Goal: Transaction & Acquisition: Obtain resource

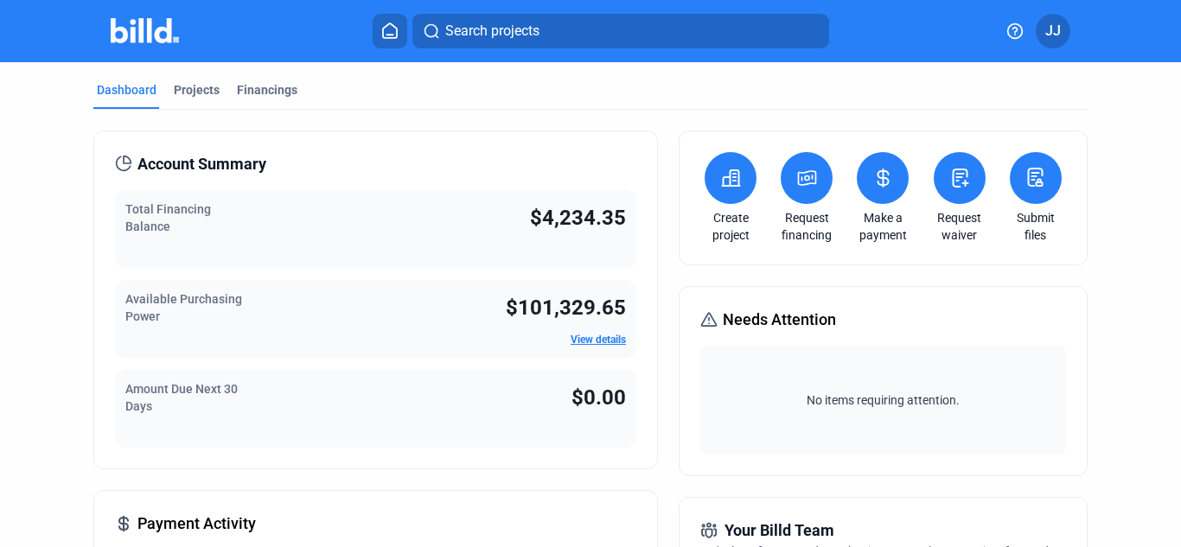
click at [550, 215] on span "$4,234.35" at bounding box center [578, 218] width 96 height 24
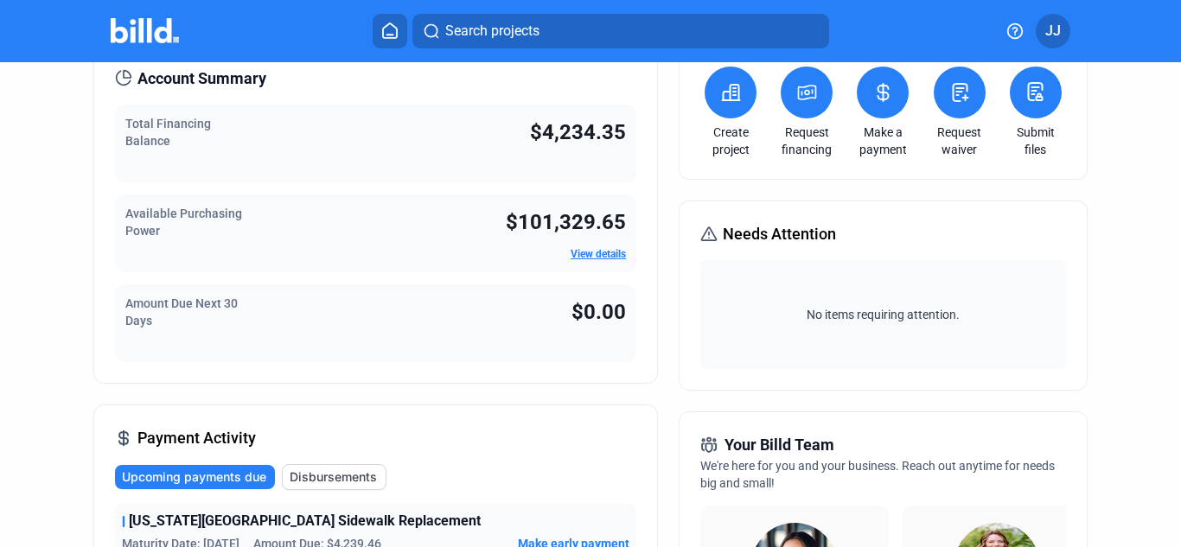
scroll to position [110, 0]
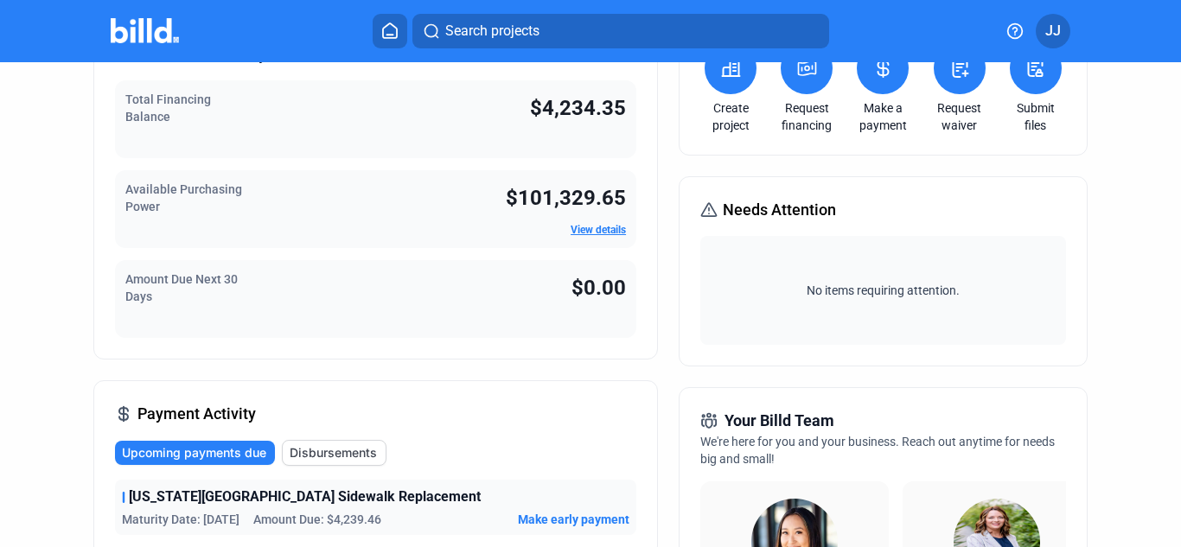
click at [575, 234] on link "View details" at bounding box center [597, 230] width 55 height 12
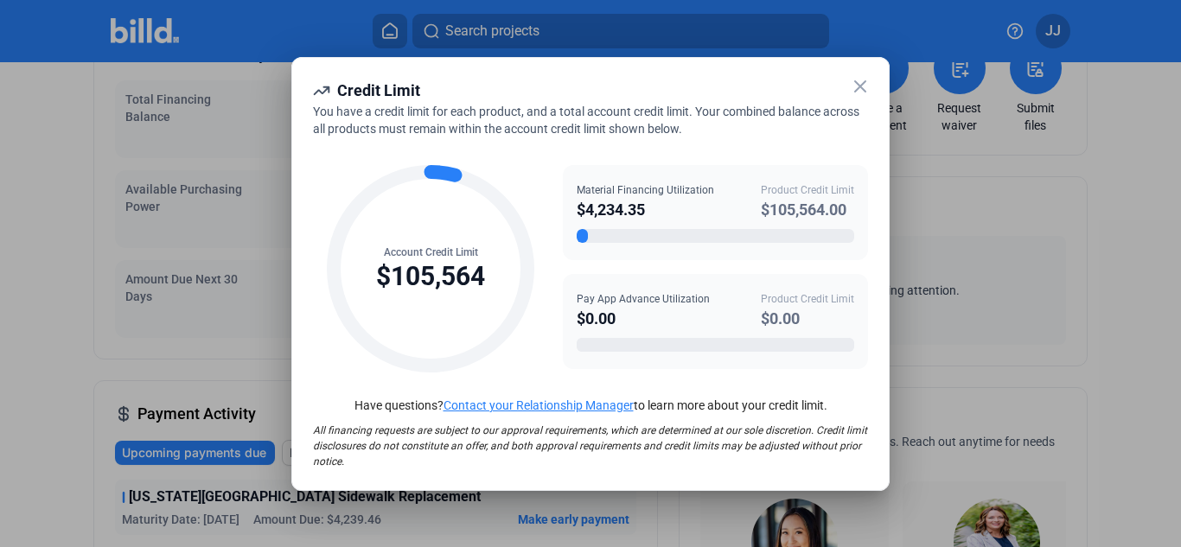
click at [856, 87] on icon at bounding box center [860, 86] width 21 height 21
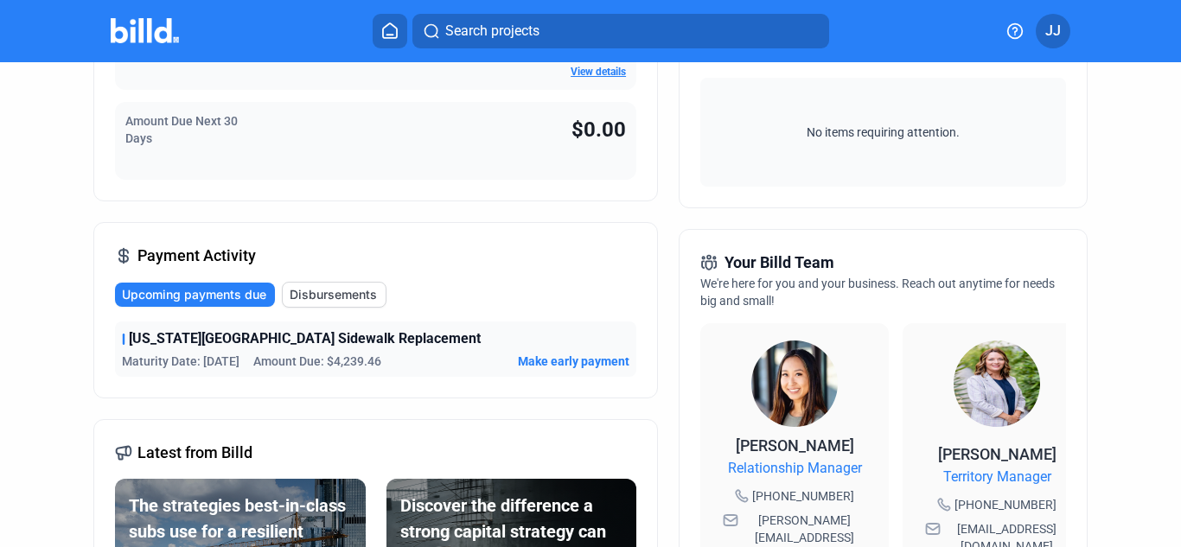
scroll to position [277, 0]
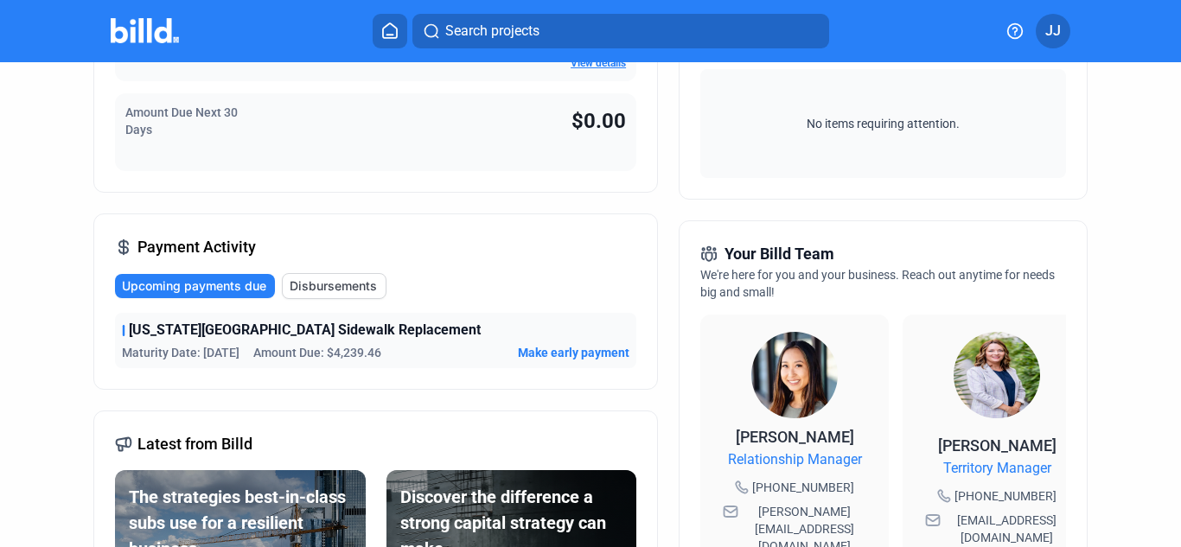
click at [310, 334] on span "[US_STATE][GEOGRAPHIC_DATA] Sidewalk Replacement" at bounding box center [305, 330] width 352 height 21
click at [246, 329] on span "[US_STATE][GEOGRAPHIC_DATA] Sidewalk Replacement" at bounding box center [305, 330] width 352 height 21
click at [326, 291] on span "Disbursements" at bounding box center [333, 285] width 87 height 17
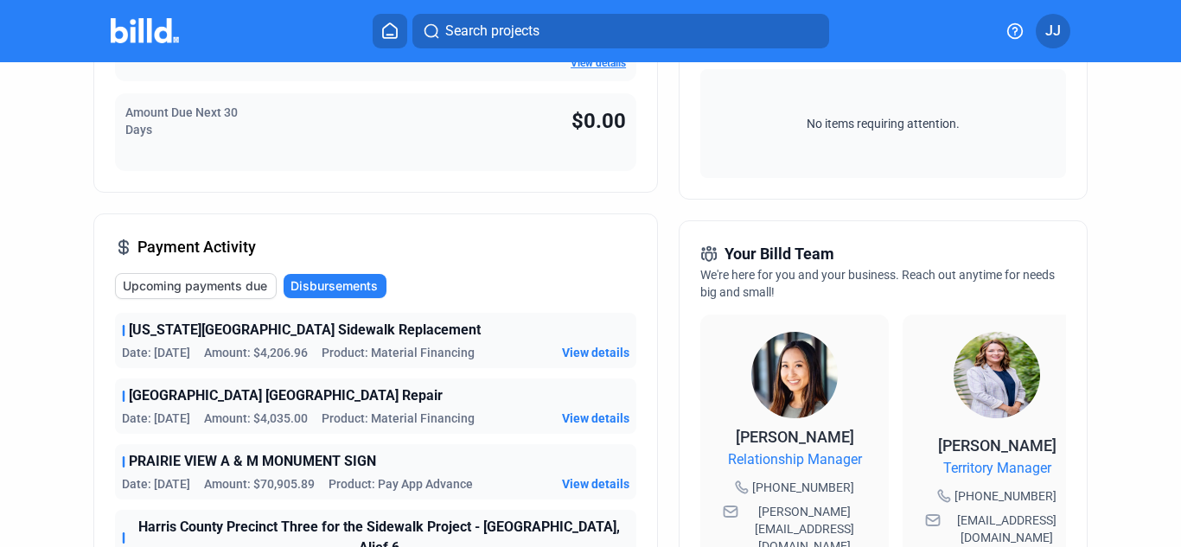
click at [570, 352] on span "View details" at bounding box center [595, 352] width 67 height 17
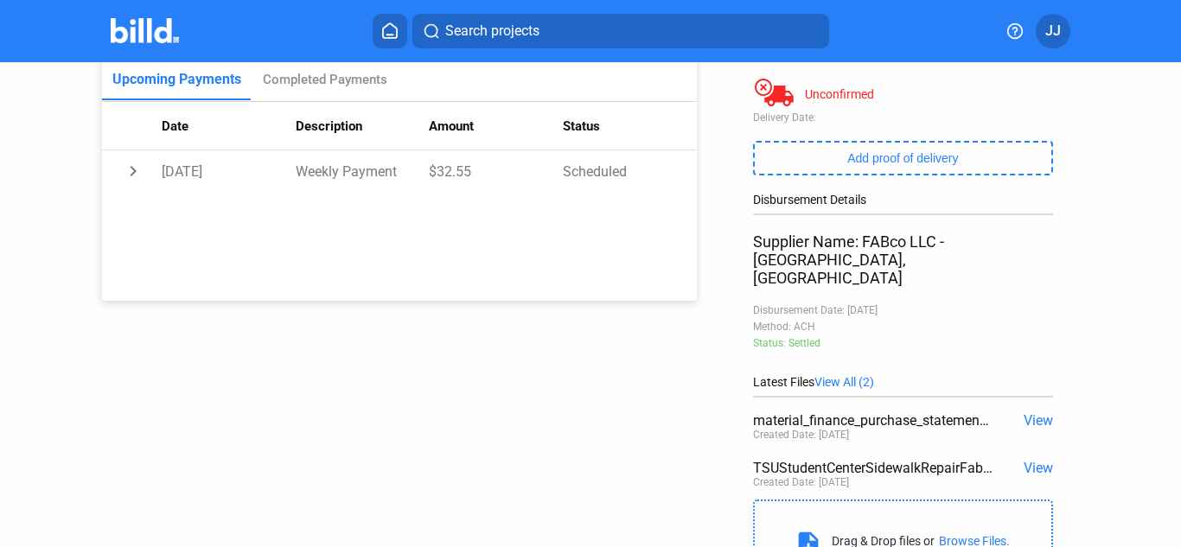
scroll to position [298, 0]
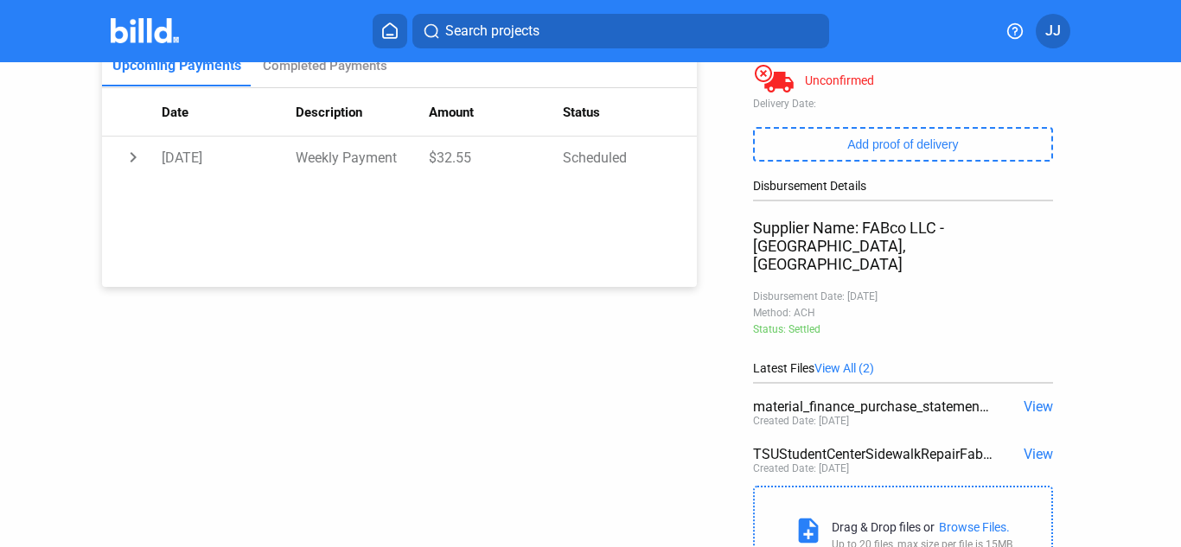
click at [1026, 446] on span "View" at bounding box center [1037, 454] width 29 height 16
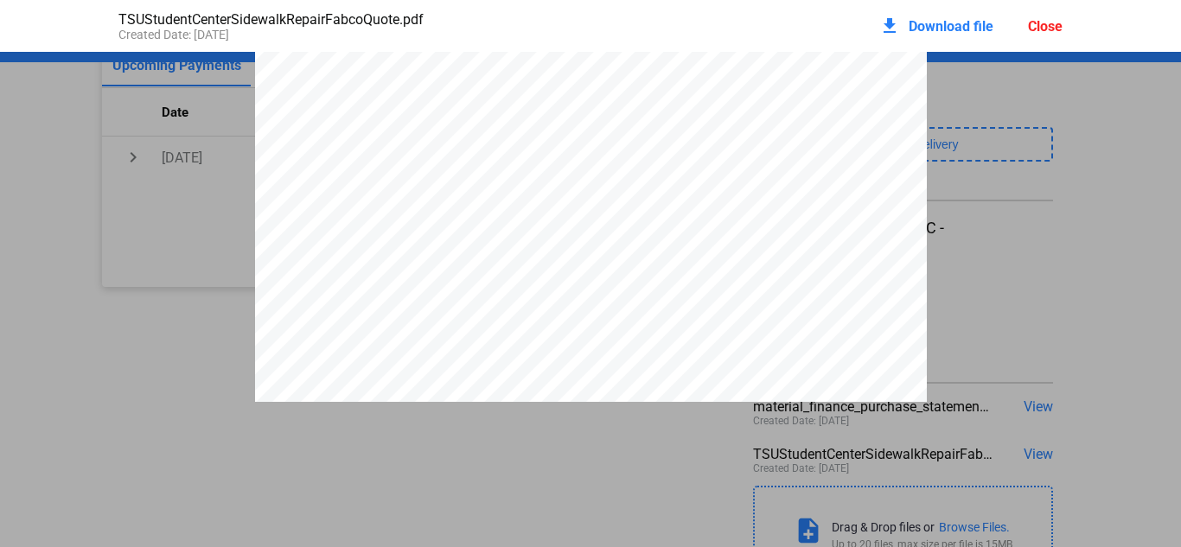
scroll to position [0, 0]
click at [945, 202] on div at bounding box center [590, 412] width 1181 height 718
click at [1039, 26] on div "Close" at bounding box center [1045, 26] width 35 height 16
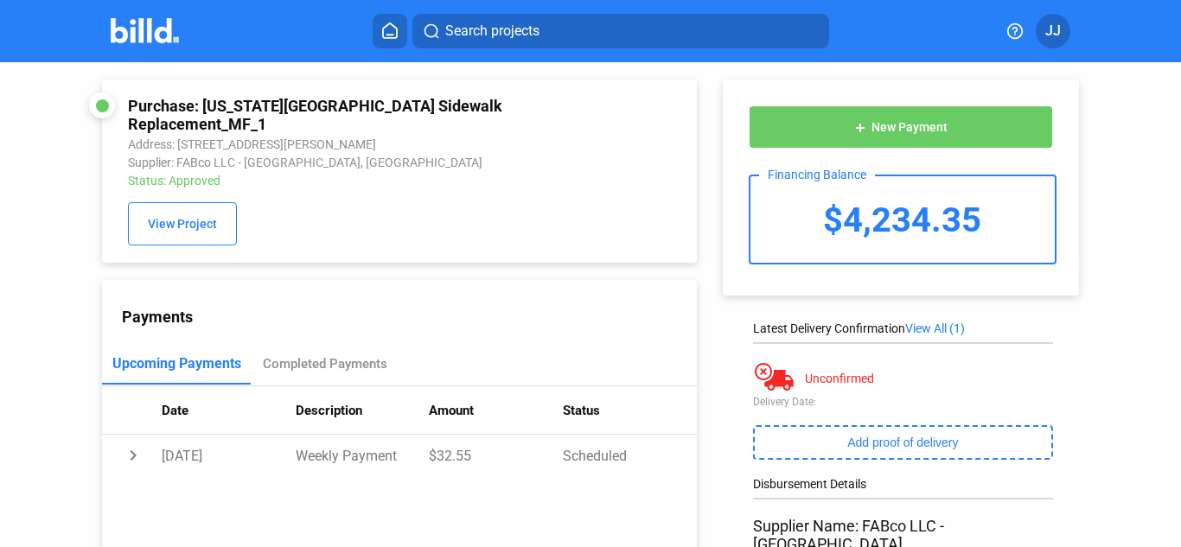
click at [143, 29] on img at bounding box center [145, 30] width 68 height 25
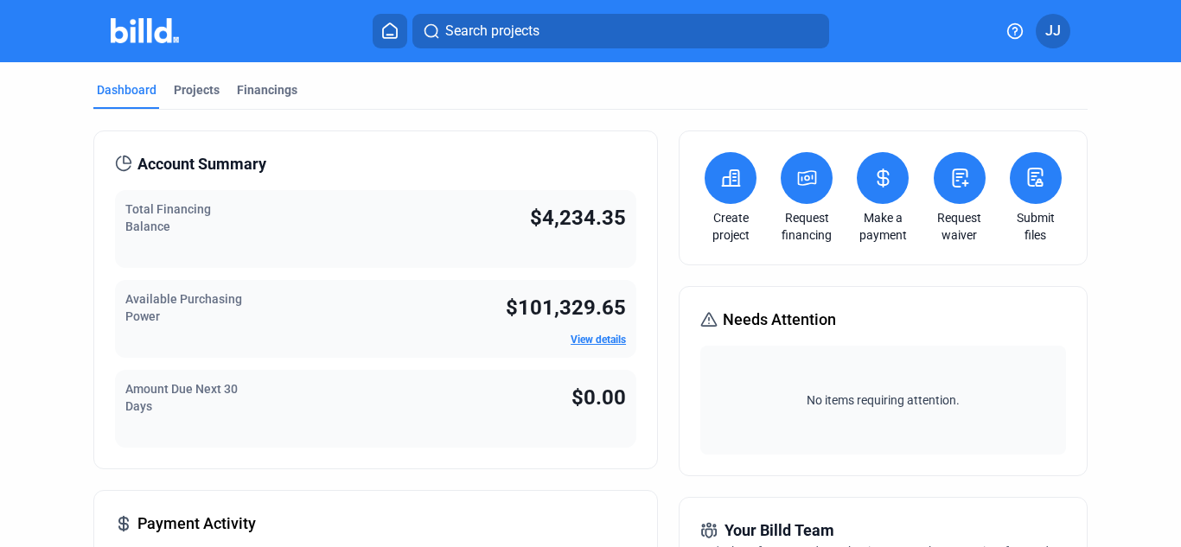
click at [788, 188] on button at bounding box center [807, 178] width 52 height 52
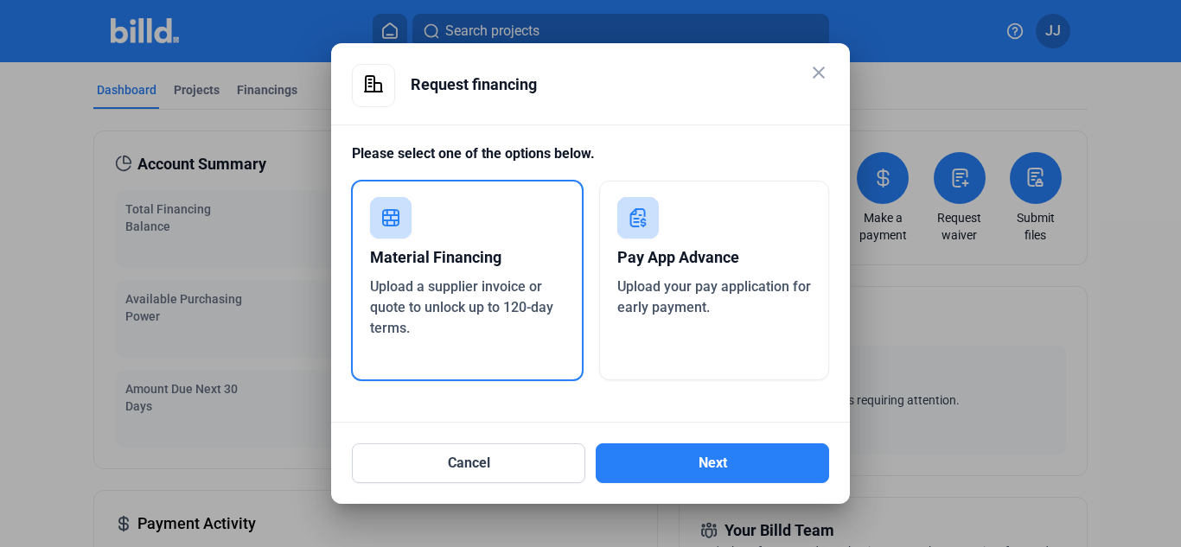
click at [532, 294] on span "Upload a supplier invoice or quote to unlock up to 120-day terms." at bounding box center [461, 307] width 183 height 58
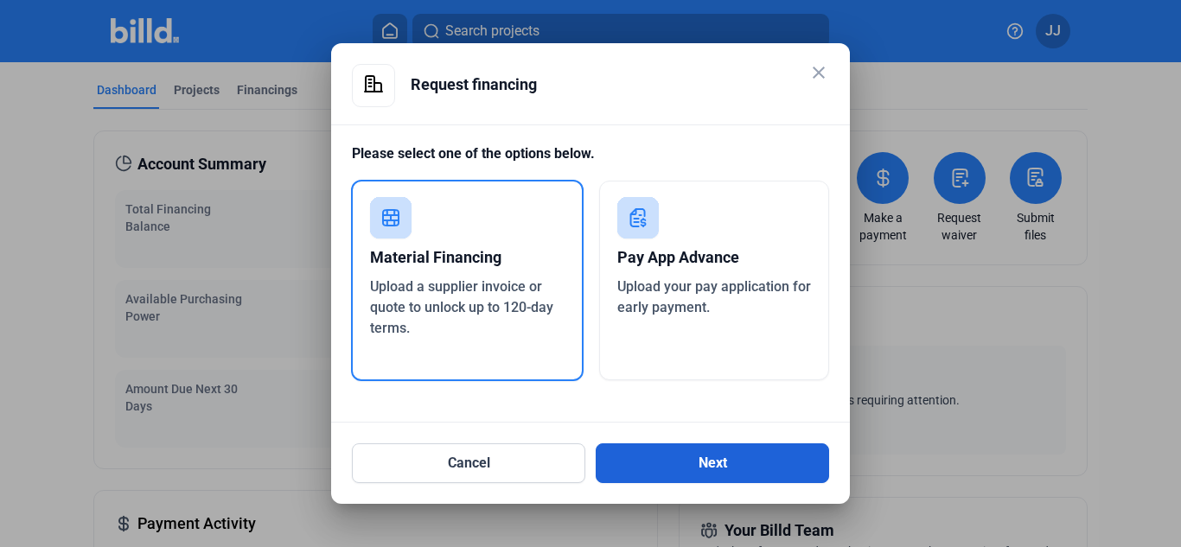
click at [682, 456] on button "Next" at bounding box center [712, 463] width 233 height 40
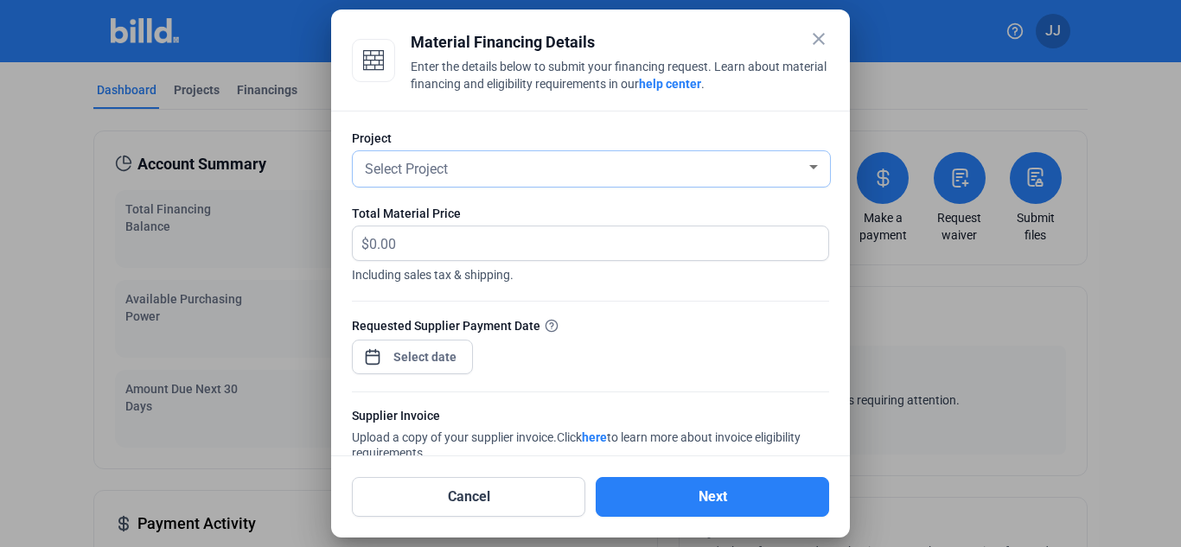
click at [663, 174] on div "Select Project" at bounding box center [583, 168] width 444 height 24
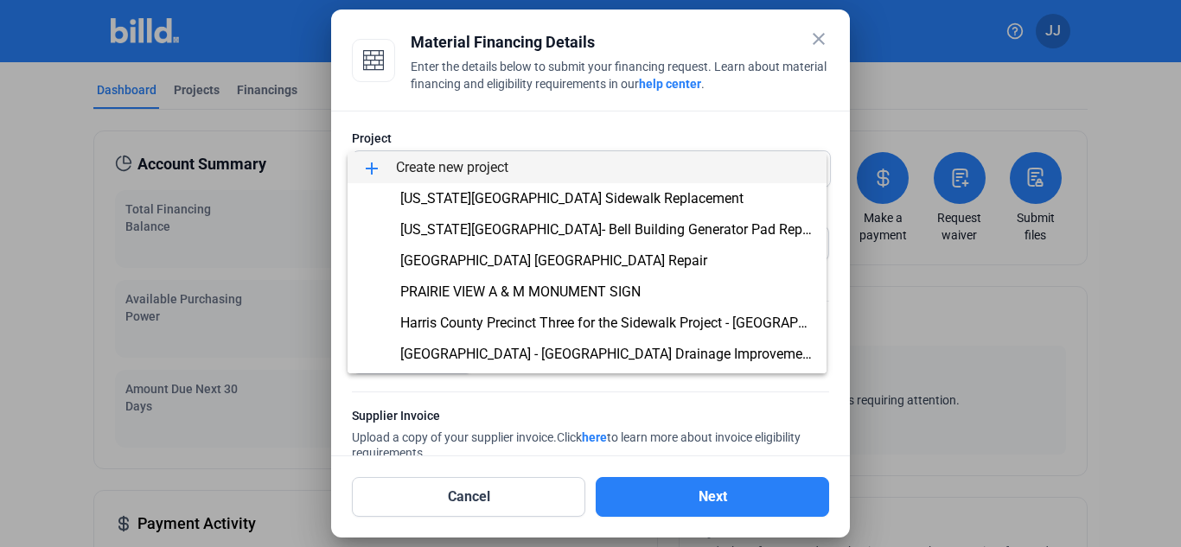
click at [817, 41] on div at bounding box center [590, 273] width 1181 height 547
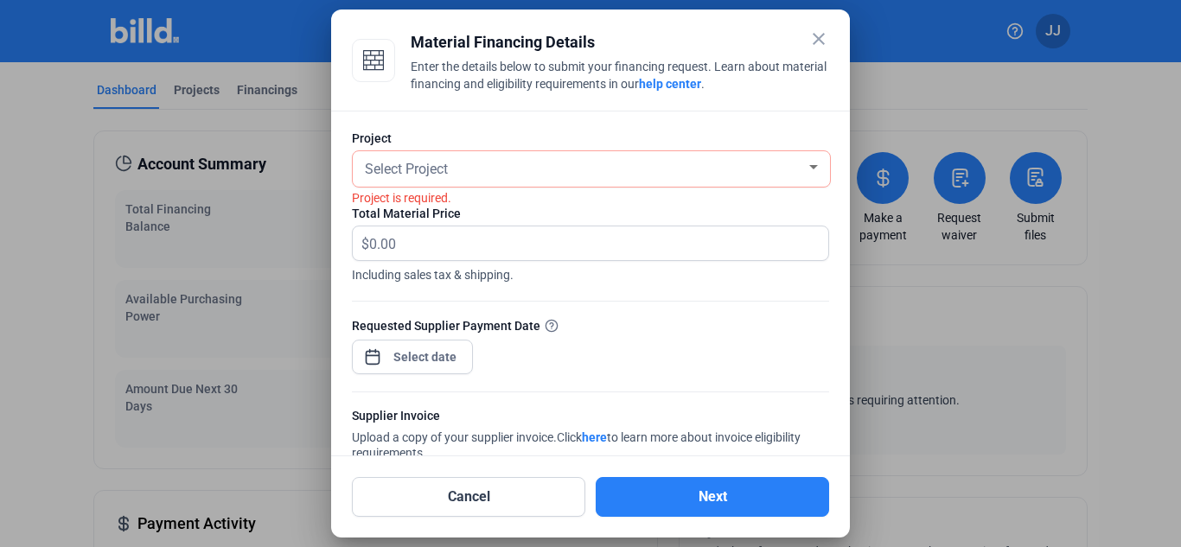
click at [817, 41] on mat-icon "close" at bounding box center [818, 39] width 21 height 21
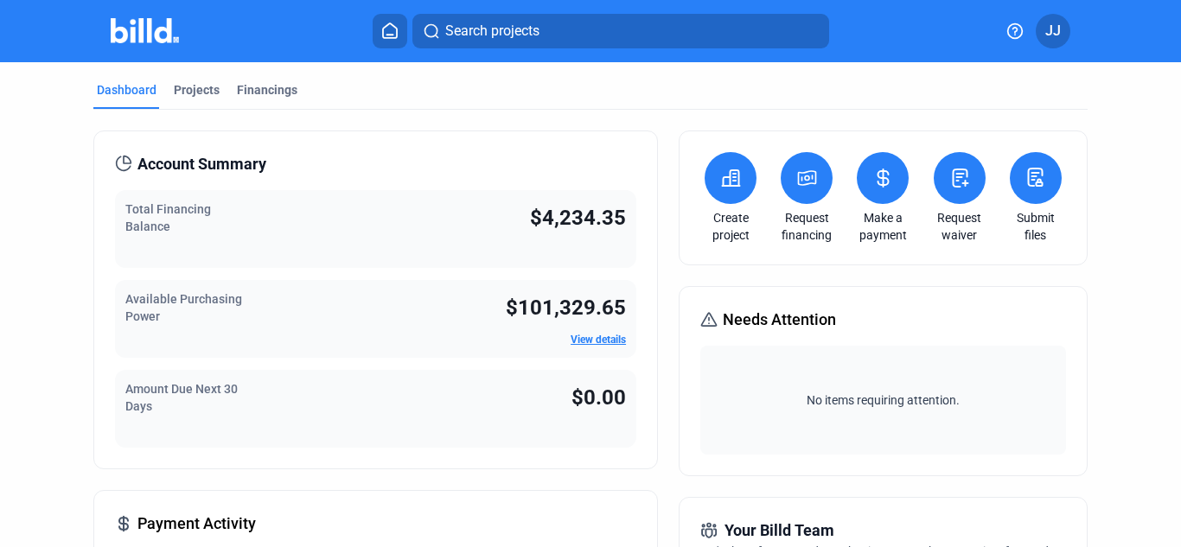
click at [720, 179] on icon at bounding box center [731, 178] width 22 height 21
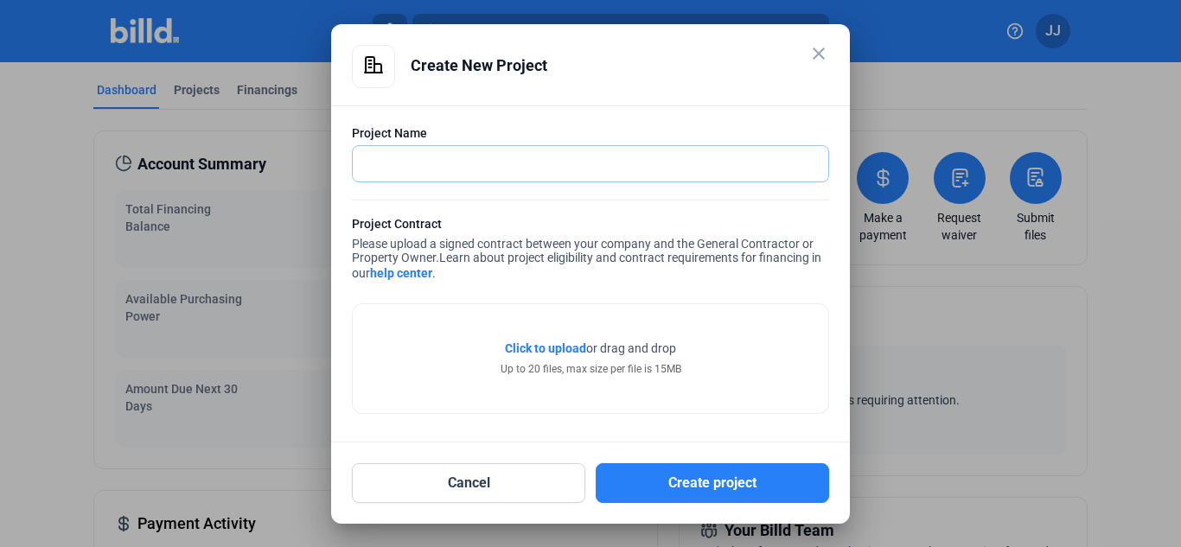
click at [598, 165] on input "text" at bounding box center [590, 163] width 475 height 35
type input "[GEOGRAPHIC_DATA] Concrete Paving"
click at [817, 54] on mat-icon "close" at bounding box center [818, 53] width 21 height 21
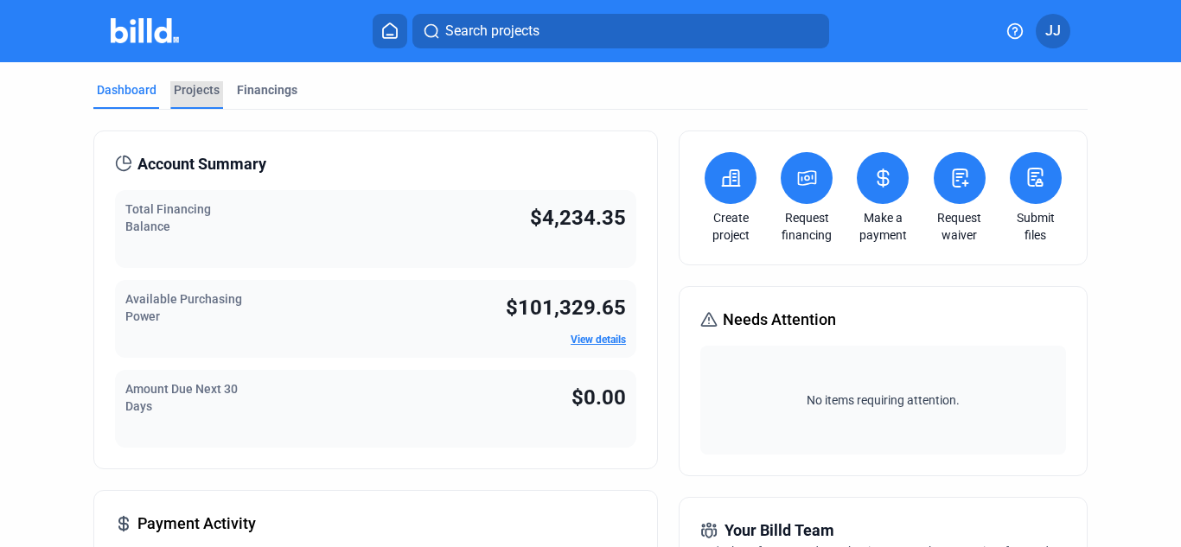
click at [216, 82] on div "Projects" at bounding box center [197, 89] width 46 height 17
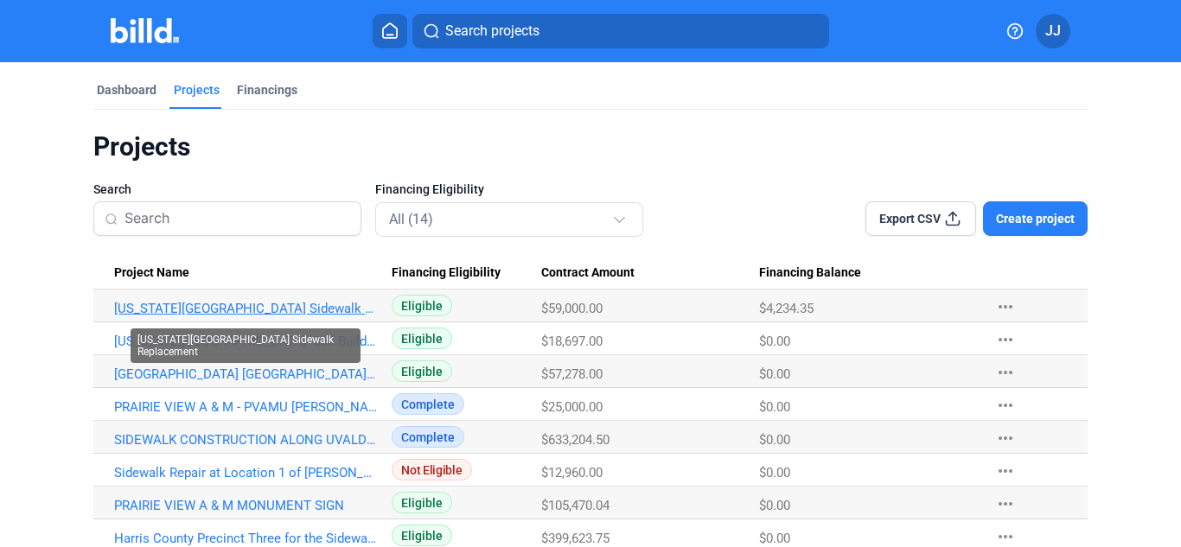
click at [255, 308] on link "[US_STATE][GEOGRAPHIC_DATA] Sidewalk Replacement" at bounding box center [245, 309] width 263 height 16
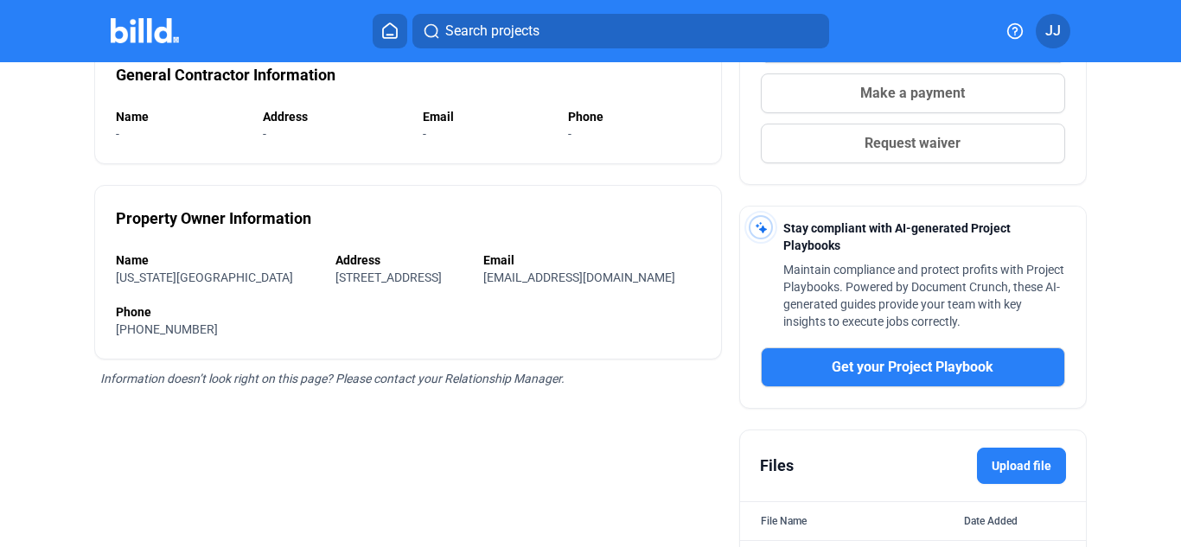
scroll to position [481, 0]
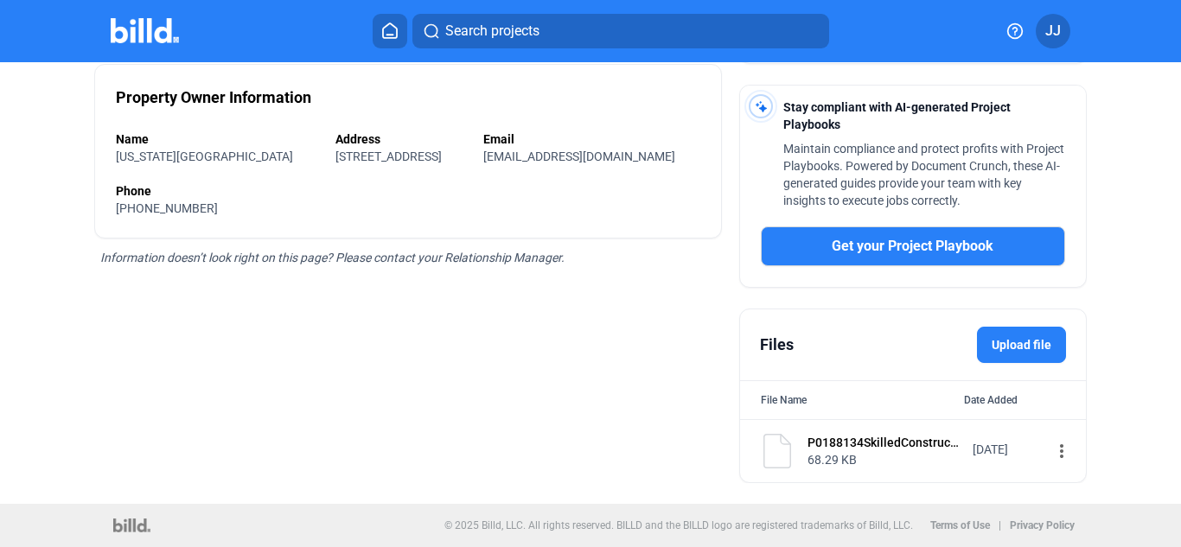
click at [857, 446] on div "P0188134SkilledConstructionSubsUnlimitedLLC.pdf" at bounding box center [884, 442] width 154 height 17
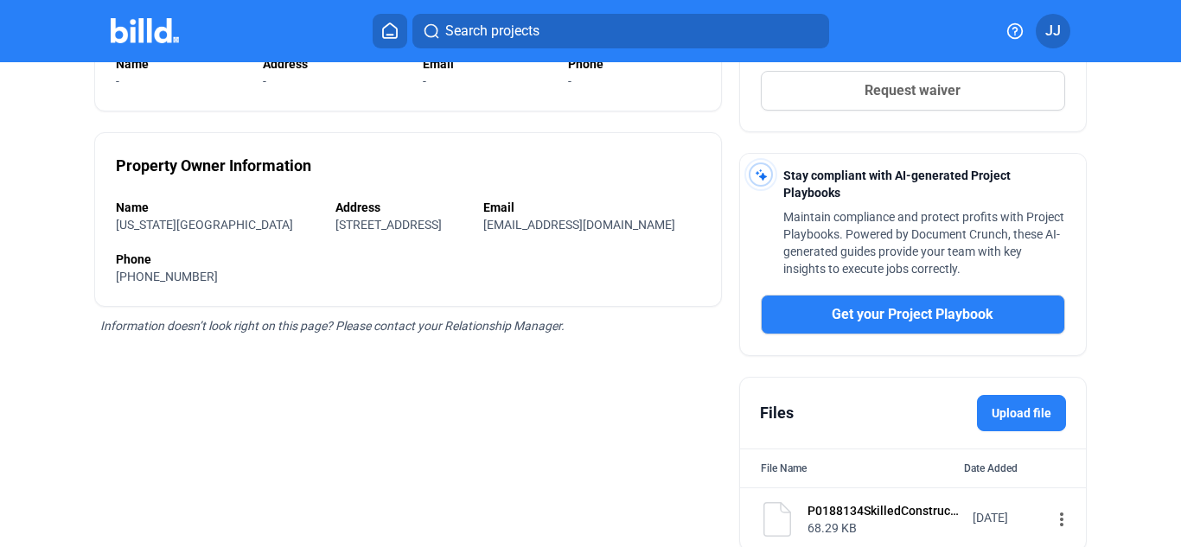
scroll to position [413, 0]
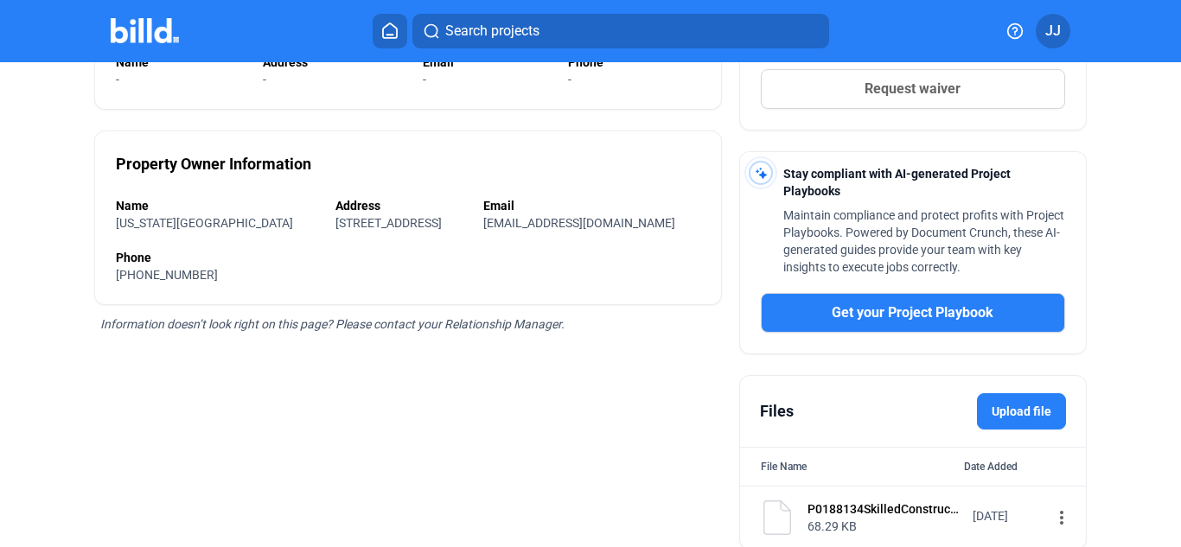
click at [1051, 515] on mat-icon "more_vert" at bounding box center [1061, 517] width 21 height 21
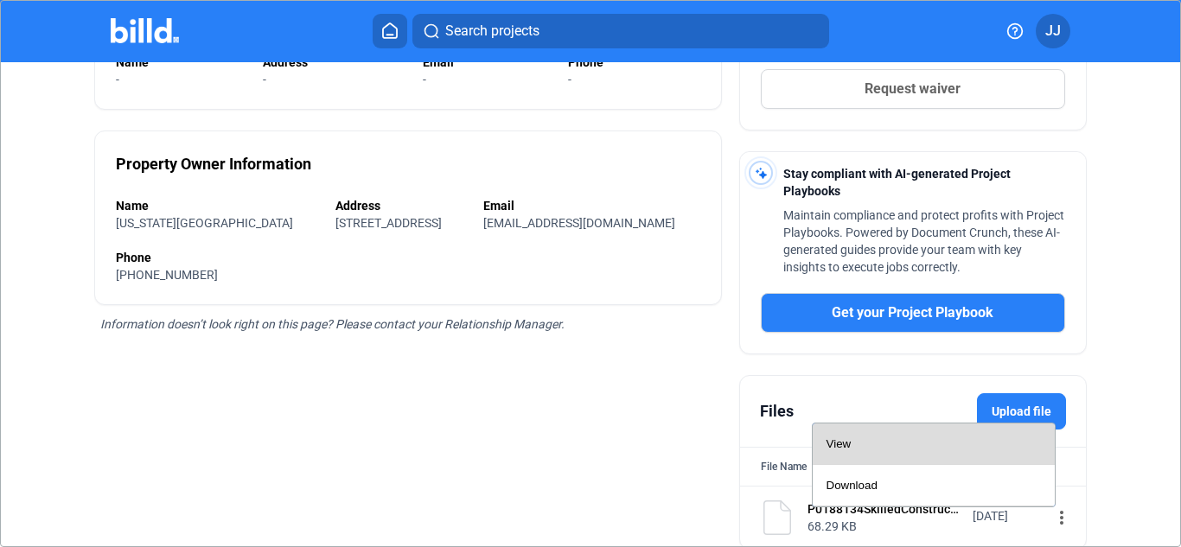
click at [905, 450] on div "View" at bounding box center [933, 444] width 214 height 41
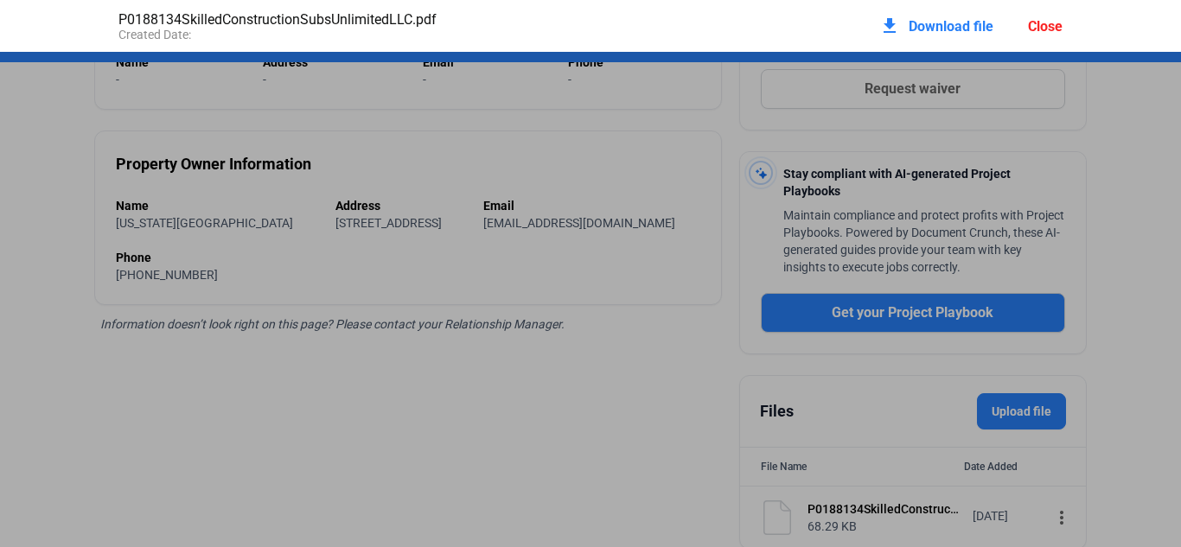
scroll to position [9, 0]
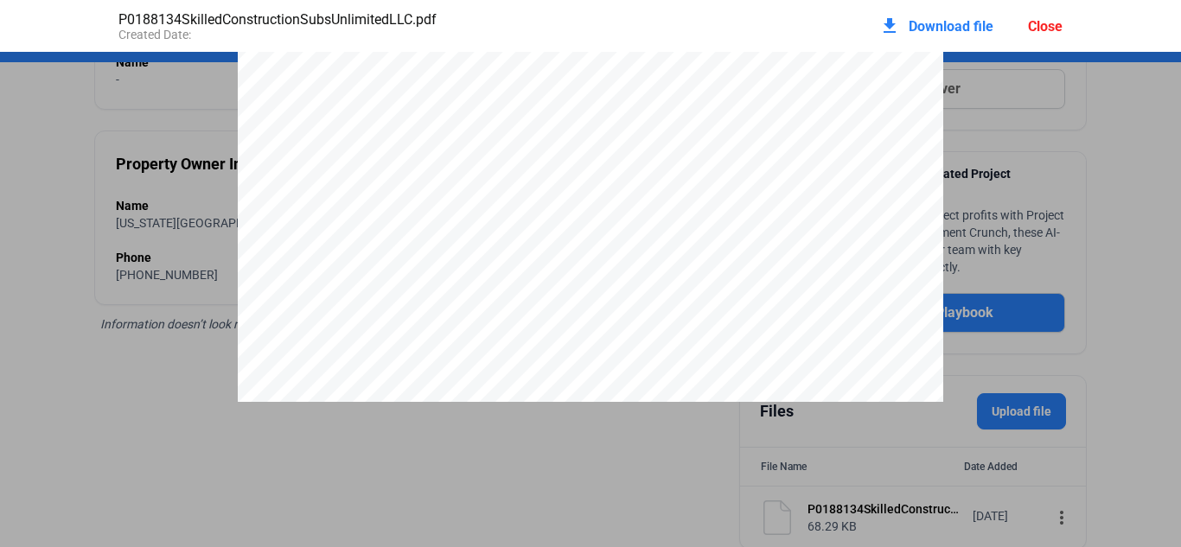
click at [725, 446] on pdf-viewer "CONTRACT PURCHASE ORDER Vendor: # DESCRIPTION QUANTITY PURCHASE ORDER # Date: S…" at bounding box center [590, 270] width 1181 height 437
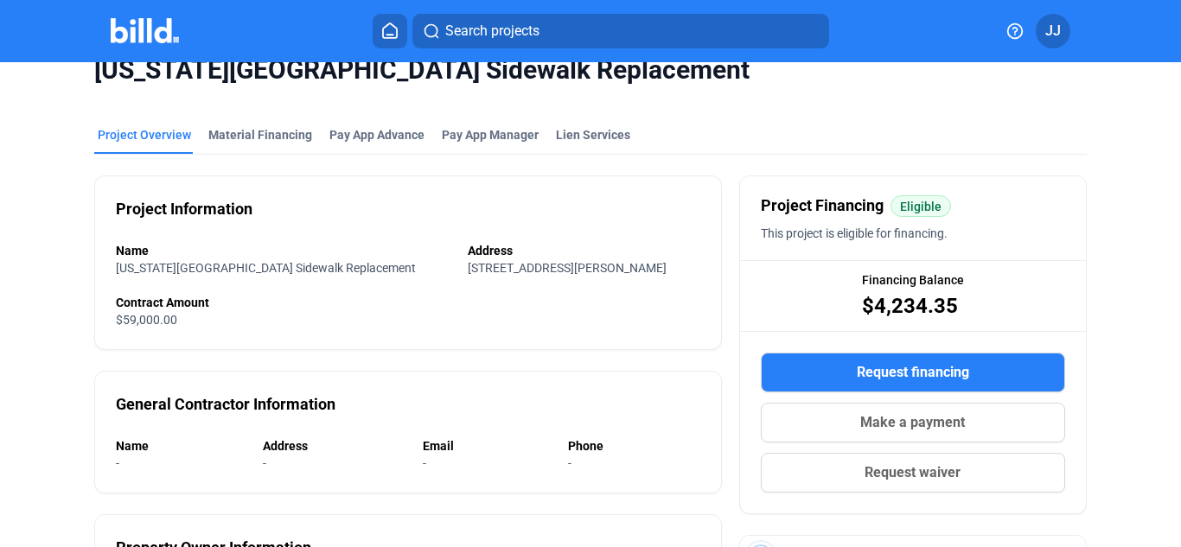
scroll to position [25, 0]
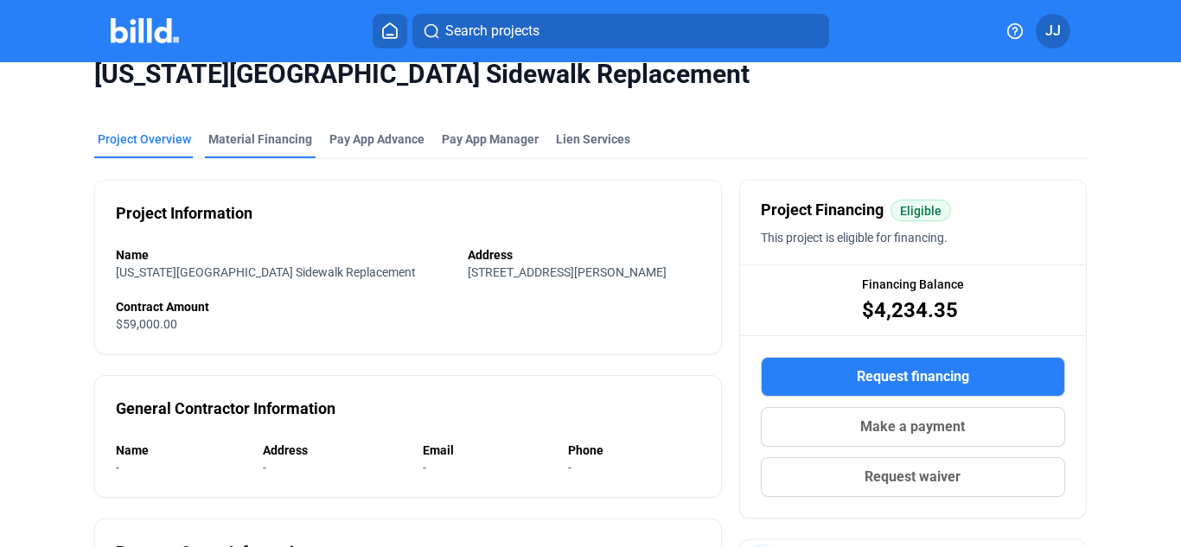
click at [277, 143] on div "Material Financing" at bounding box center [260, 139] width 104 height 17
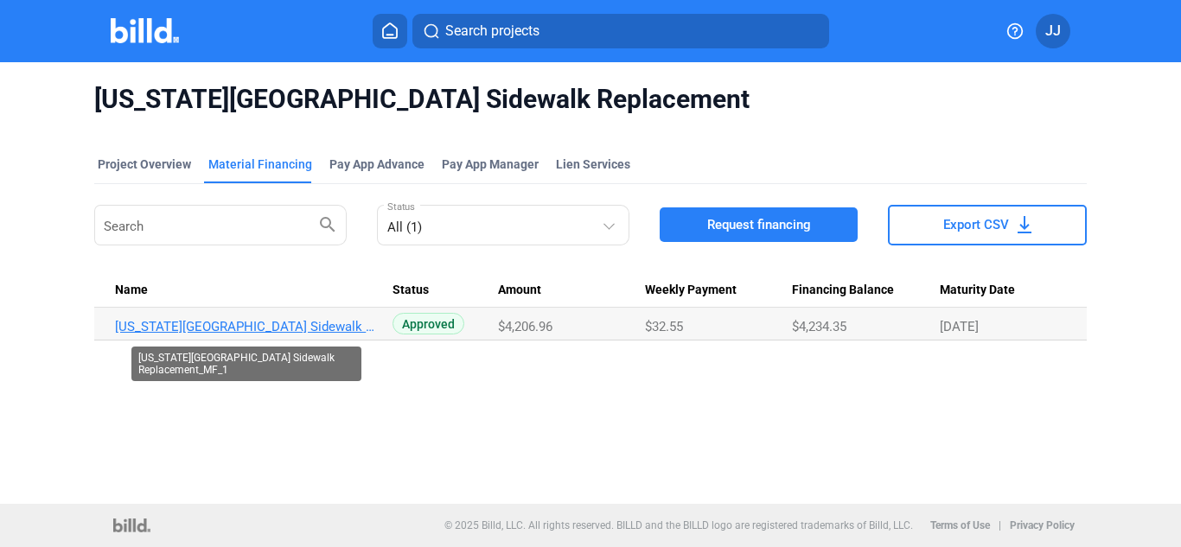
click at [252, 327] on link "[US_STATE][GEOGRAPHIC_DATA] Sidewalk Replacement_MF_1" at bounding box center [246, 327] width 263 height 16
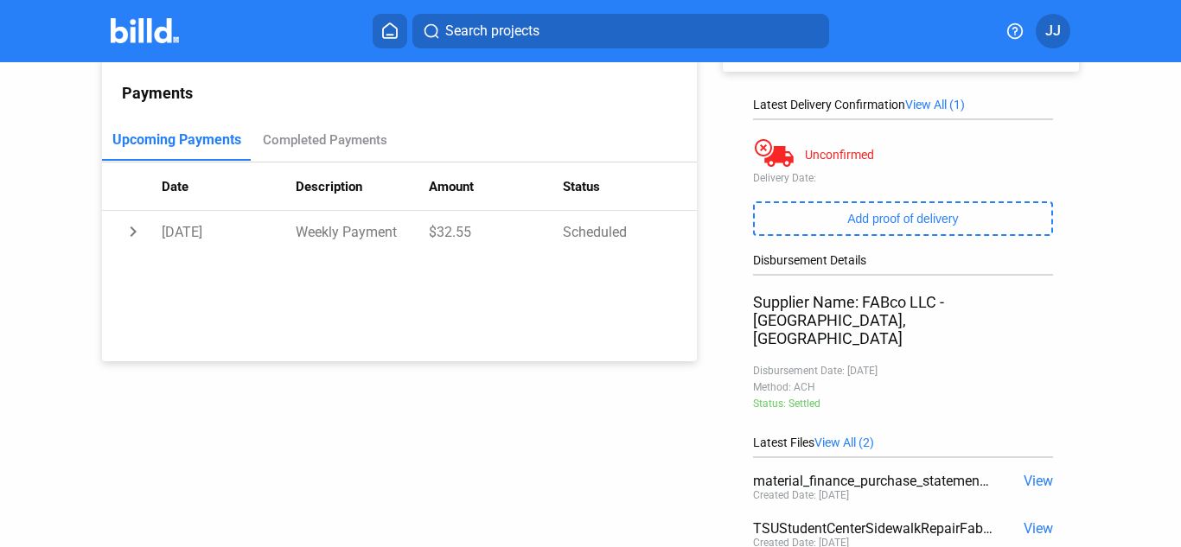
scroll to position [249, 0]
